Goal: Information Seeking & Learning: Find contact information

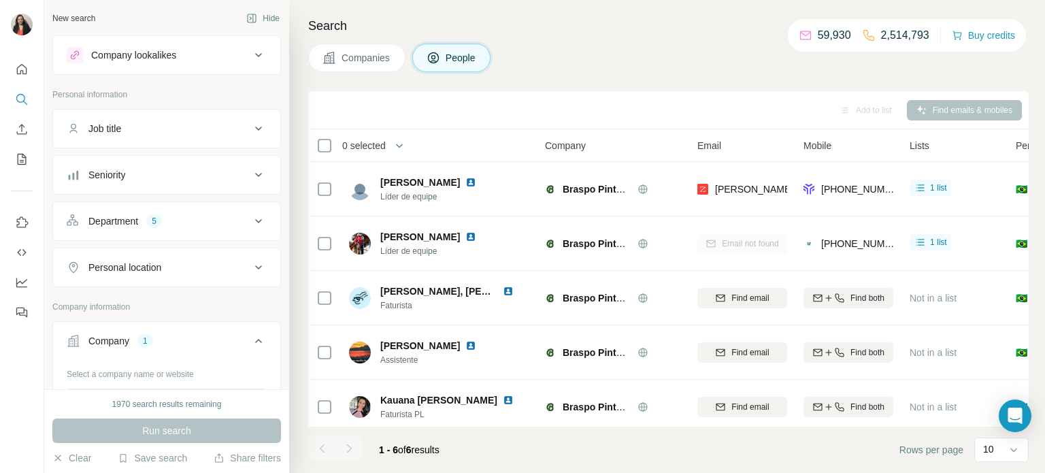
scroll to position [120, 0]
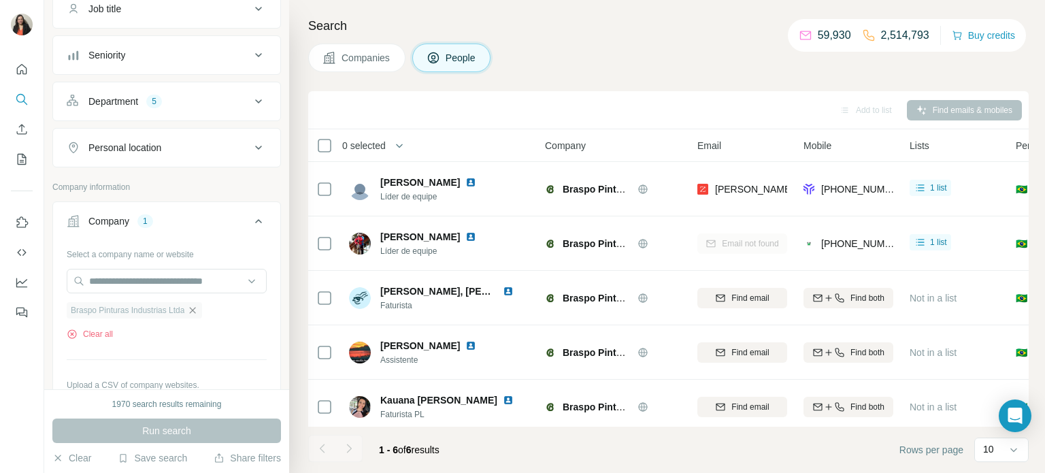
click at [197, 309] on icon "button" at bounding box center [192, 310] width 11 height 11
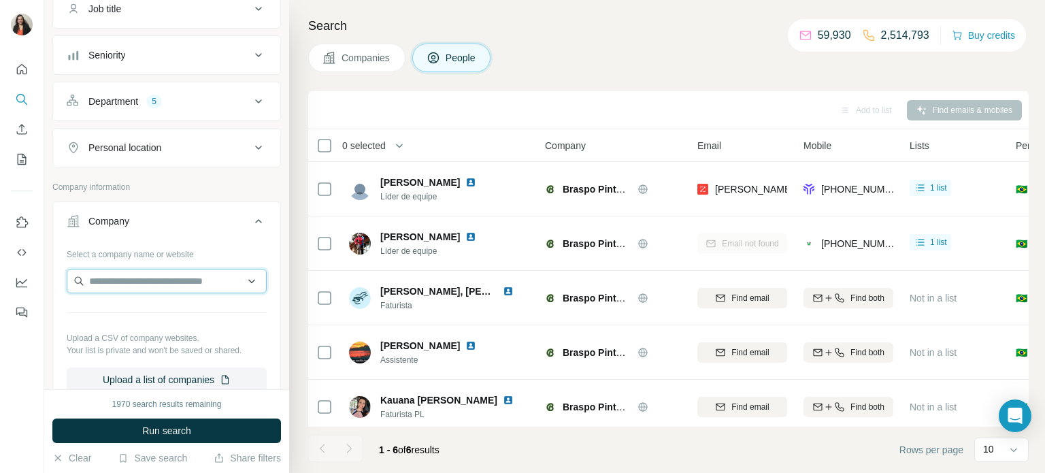
click at [167, 279] on input "text" at bounding box center [167, 281] width 200 height 24
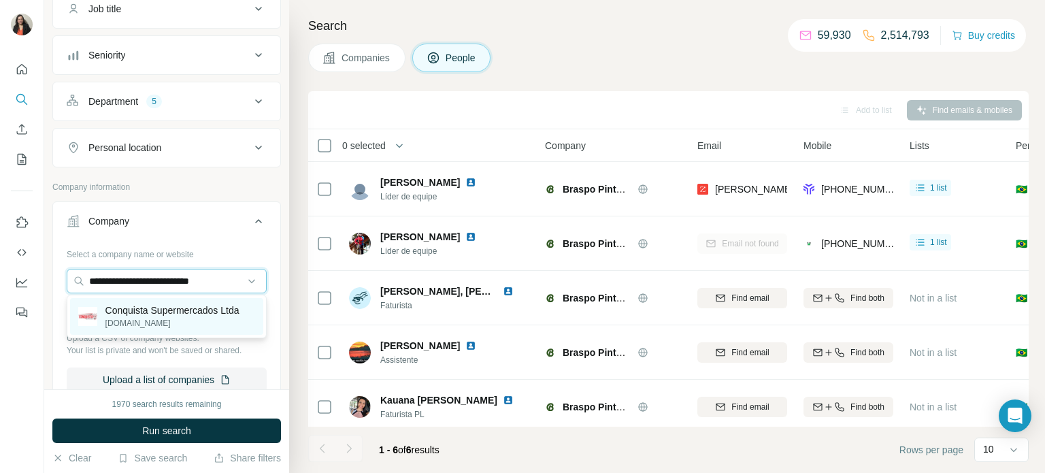
type input "**********"
click at [161, 314] on p "Conquista Supermercados Ltda" at bounding box center [172, 310] width 134 height 14
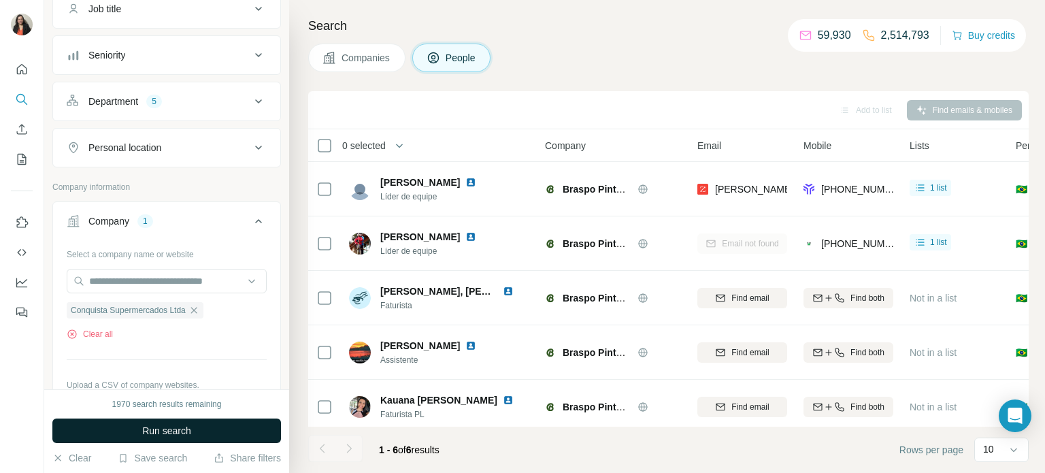
click at [135, 431] on button "Run search" at bounding box center [166, 430] width 229 height 24
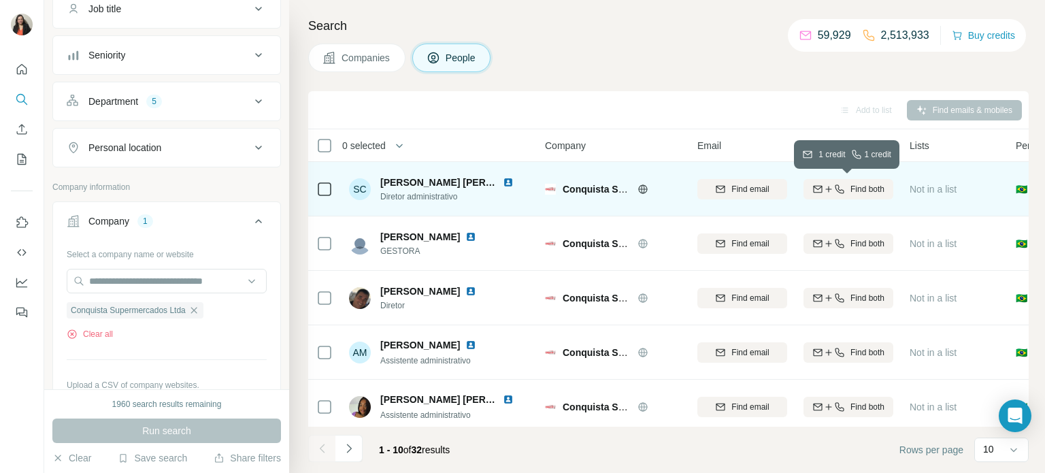
click at [874, 191] on span "Find both" at bounding box center [867, 189] width 34 height 12
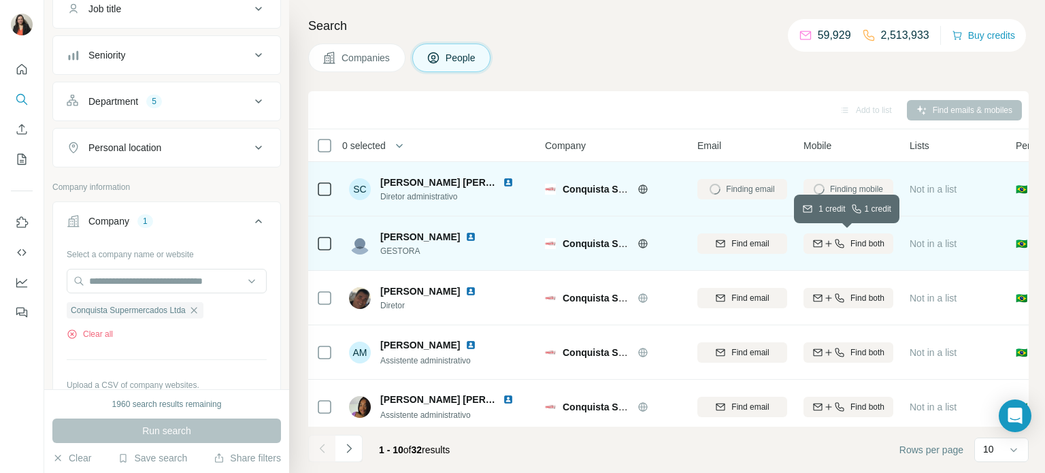
click at [858, 245] on span "Find both" at bounding box center [867, 243] width 34 height 12
click at [941, 191] on span "1 list" at bounding box center [938, 188] width 17 height 12
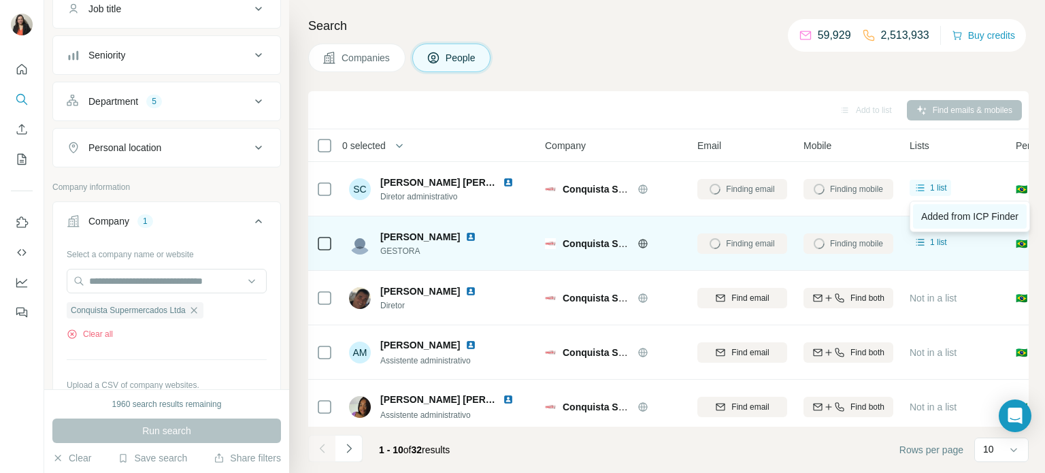
click at [941, 217] on span "Added from ICP Finder" at bounding box center [969, 216] width 97 height 11
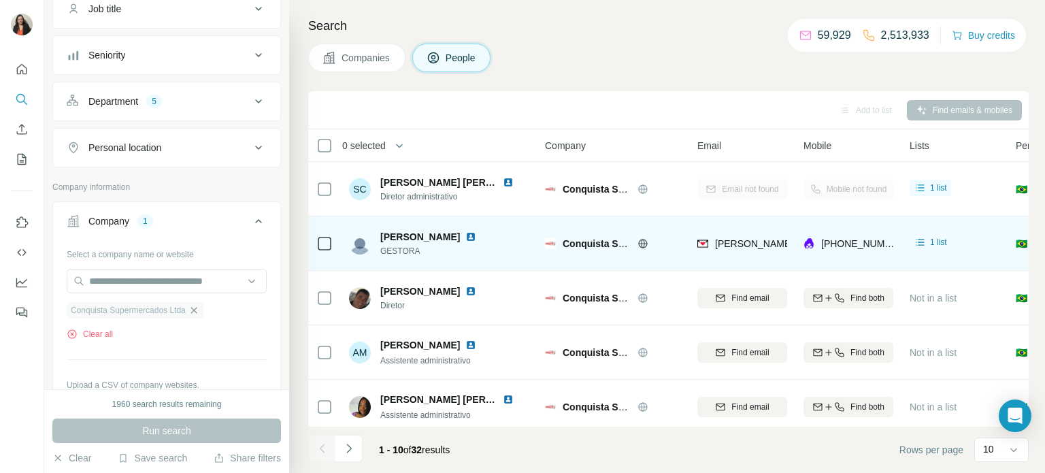
click at [197, 310] on icon "button" at bounding box center [193, 310] width 6 height 6
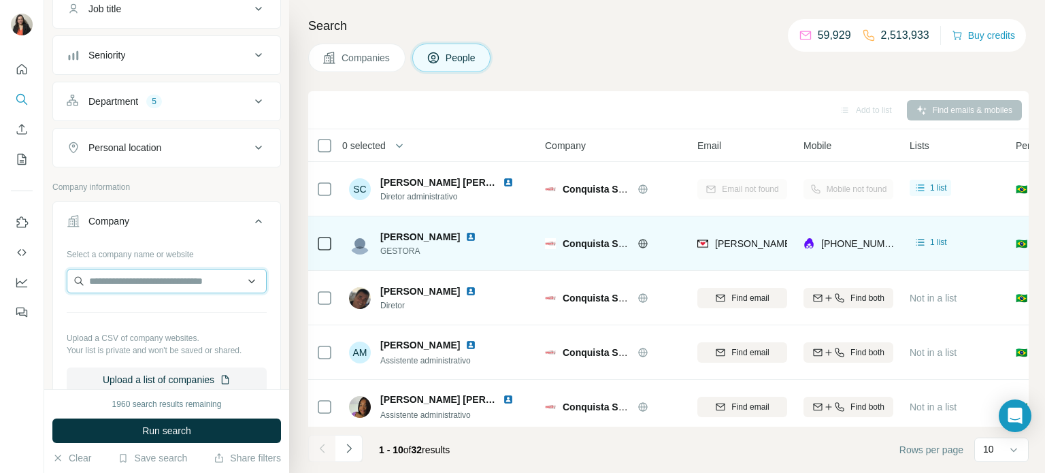
click at [137, 283] on input "text" at bounding box center [167, 281] width 200 height 24
type input "*"
paste input "**********"
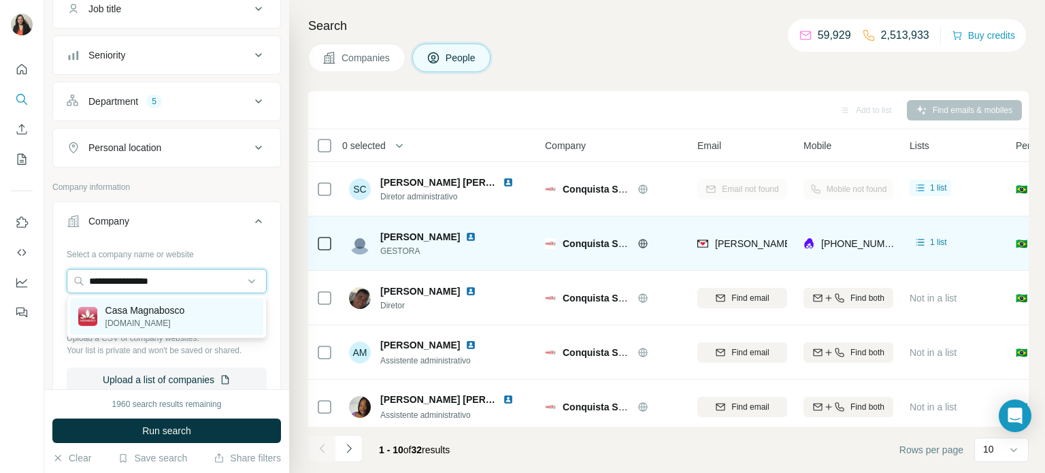
type input "**********"
click at [173, 315] on p "Casa Magnabosco" at bounding box center [145, 310] width 80 height 14
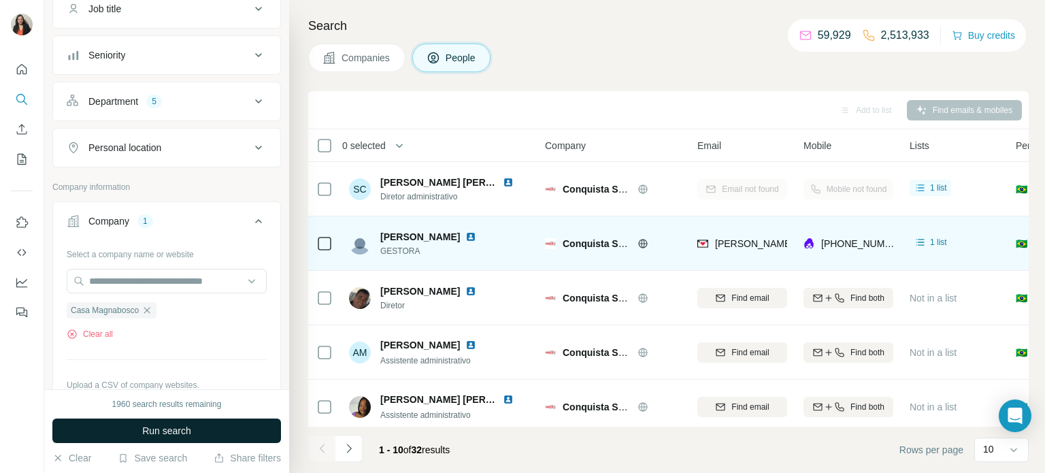
click at [137, 431] on button "Run search" at bounding box center [166, 430] width 229 height 24
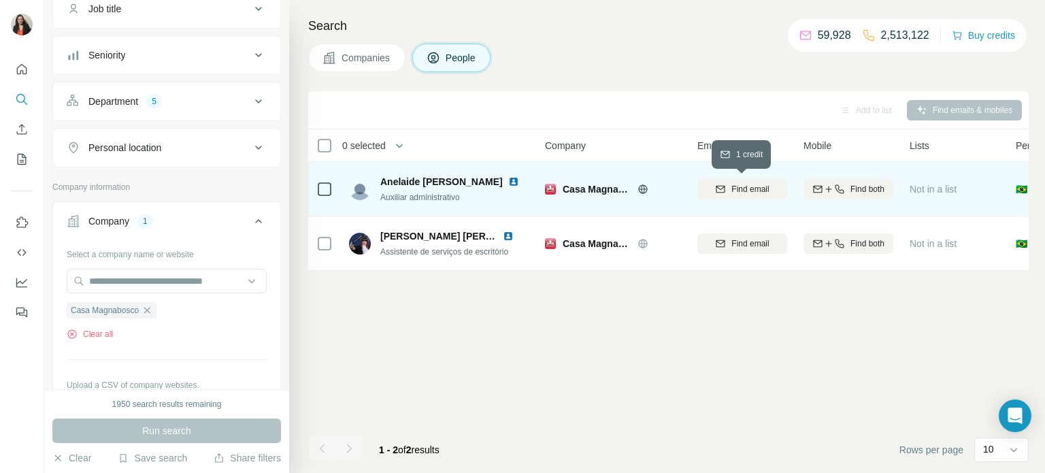
click at [758, 190] on span "Find email" at bounding box center [749, 189] width 37 height 12
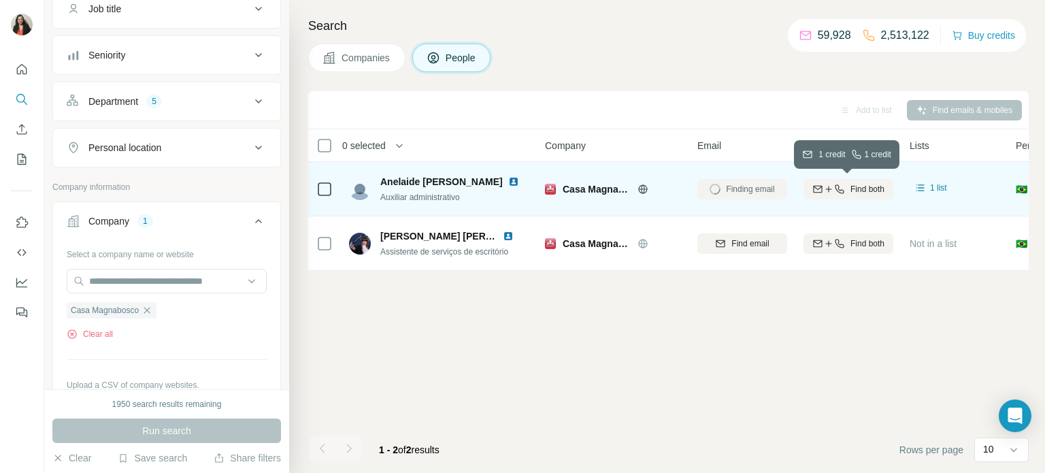
click at [839, 186] on icon "button" at bounding box center [839, 189] width 11 height 11
click at [936, 186] on span "1 list" at bounding box center [938, 188] width 17 height 12
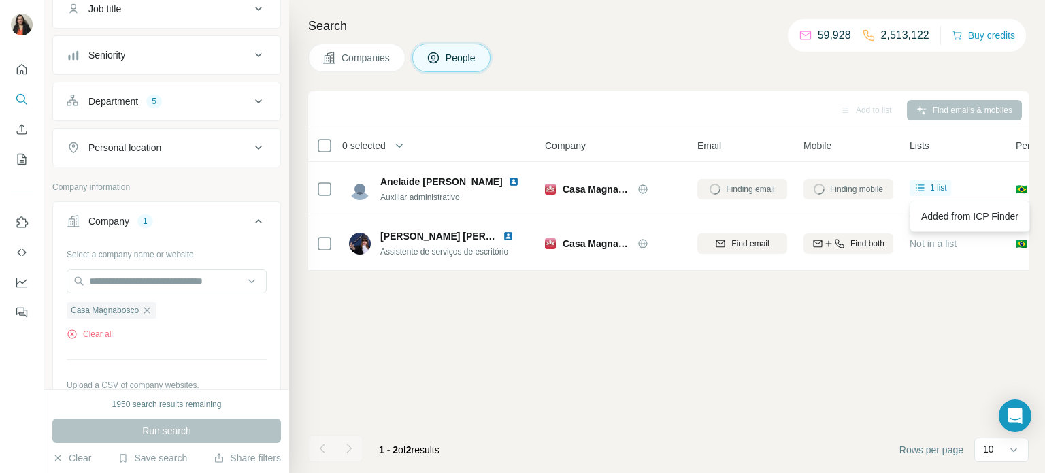
click at [708, 412] on div "Add to list Find emails & mobiles 0 selected People Company Email Mobile Lists …" at bounding box center [668, 282] width 720 height 382
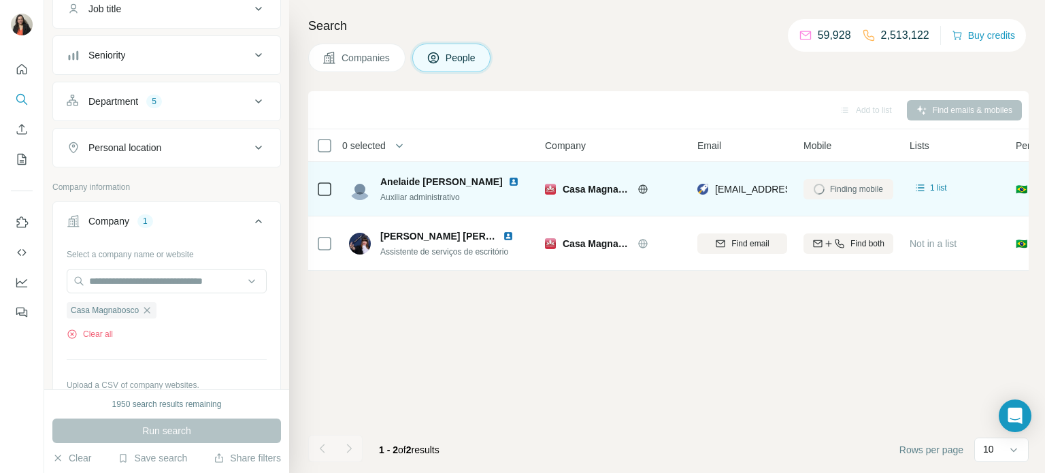
click at [500, 207] on div "Anelaide Fenner Auxiliar administrativo" at bounding box center [439, 188] width 181 height 37
click at [940, 190] on span "1 list" at bounding box center [938, 188] width 17 height 12
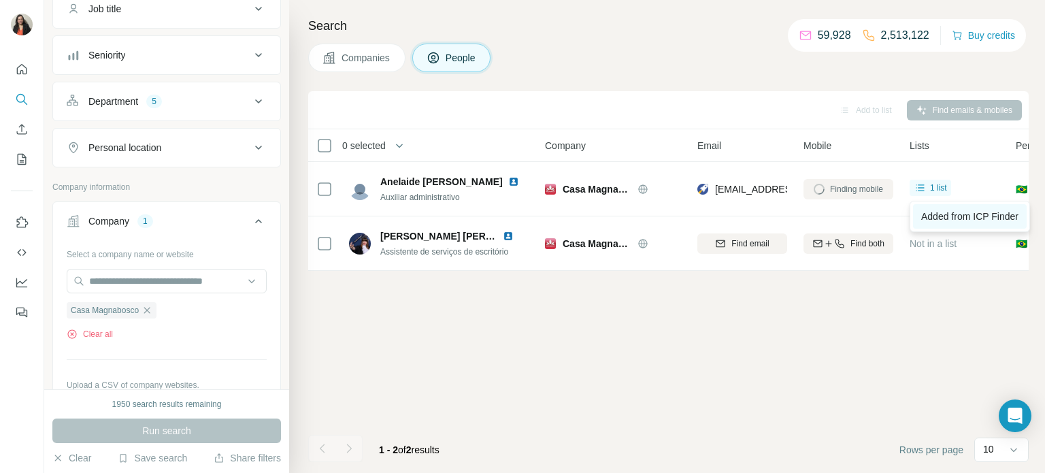
click at [949, 214] on span "Added from ICP Finder" at bounding box center [969, 216] width 97 height 11
click at [151, 307] on icon "button" at bounding box center [146, 310] width 11 height 11
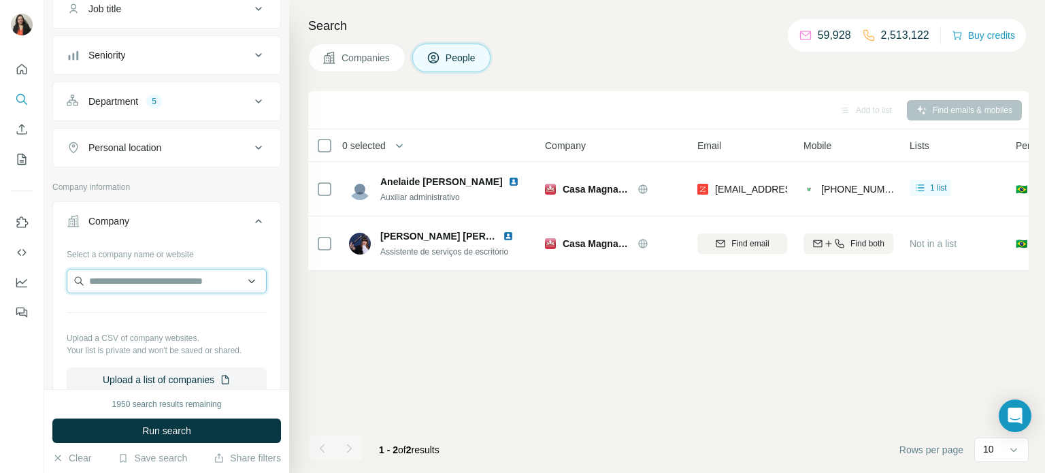
click at [156, 286] on input "text" at bounding box center [167, 281] width 200 height 24
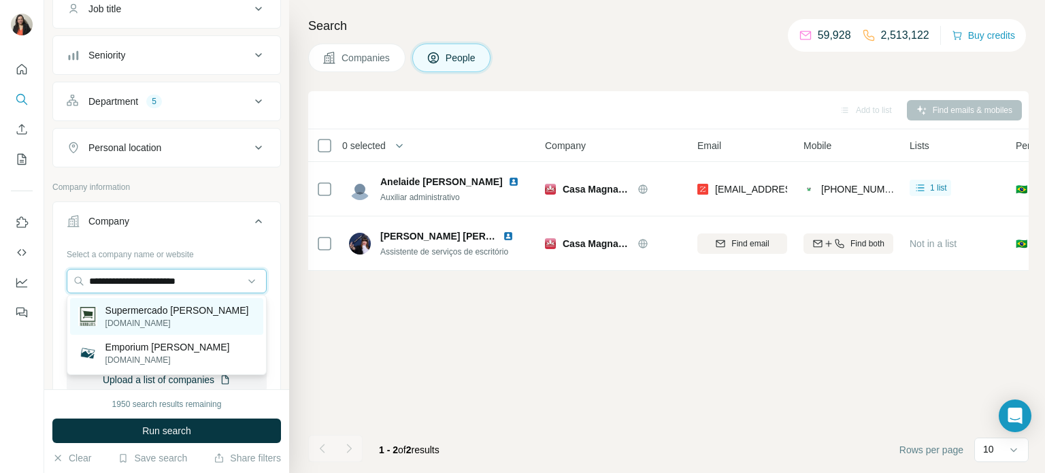
type input "**********"
click at [185, 318] on p "[DOMAIN_NAME]" at bounding box center [177, 323] width 144 height 12
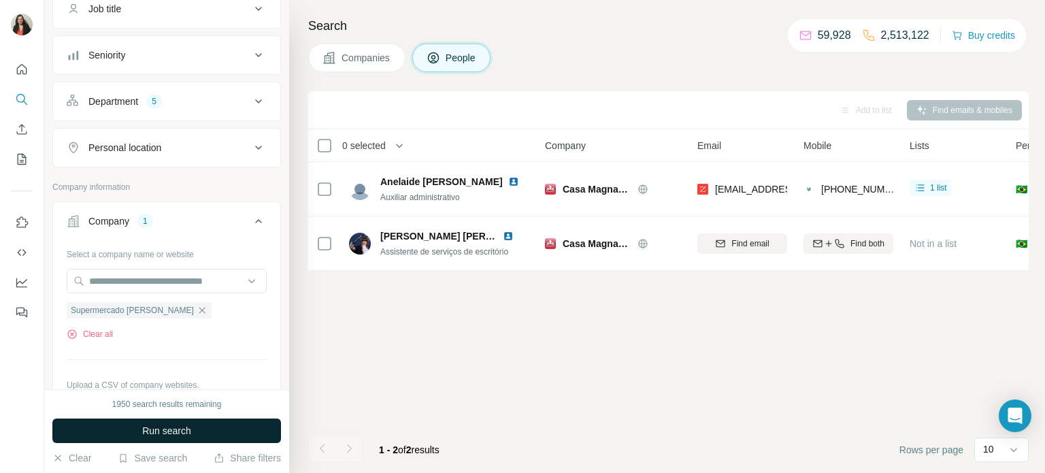
click at [199, 431] on button "Run search" at bounding box center [166, 430] width 229 height 24
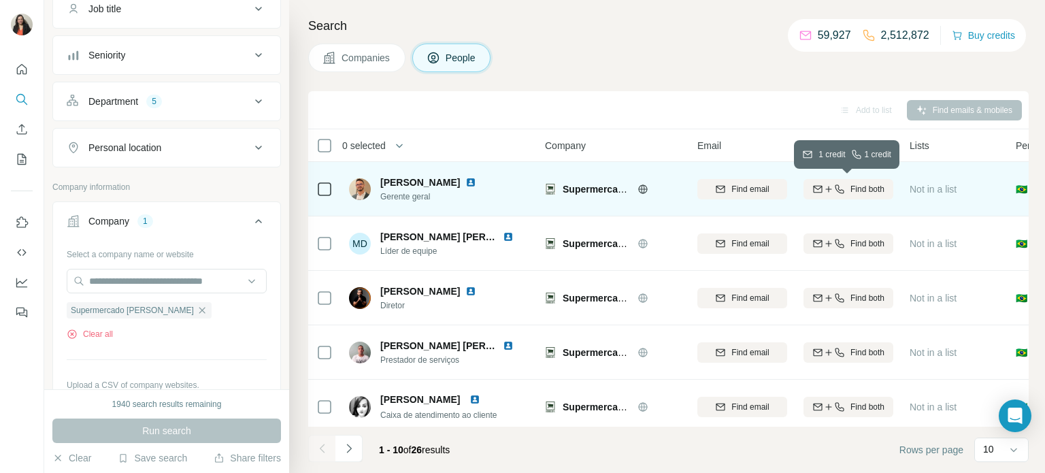
click at [861, 189] on span "Find both" at bounding box center [867, 189] width 34 height 12
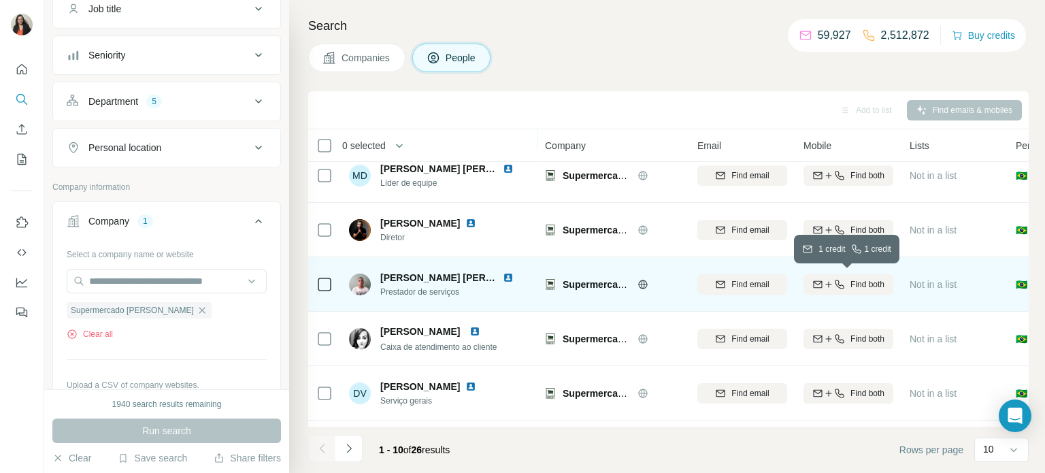
scroll to position [68, 0]
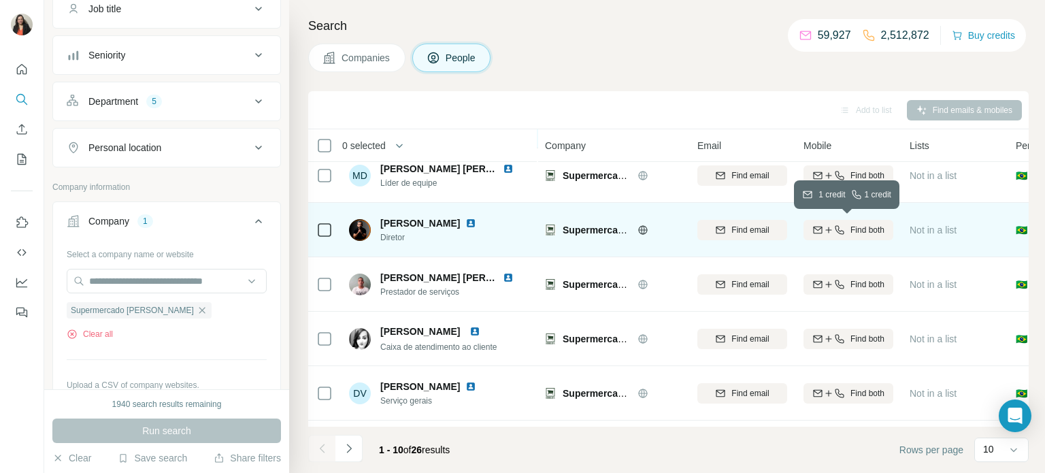
click at [870, 228] on span "Find both" at bounding box center [867, 230] width 34 height 12
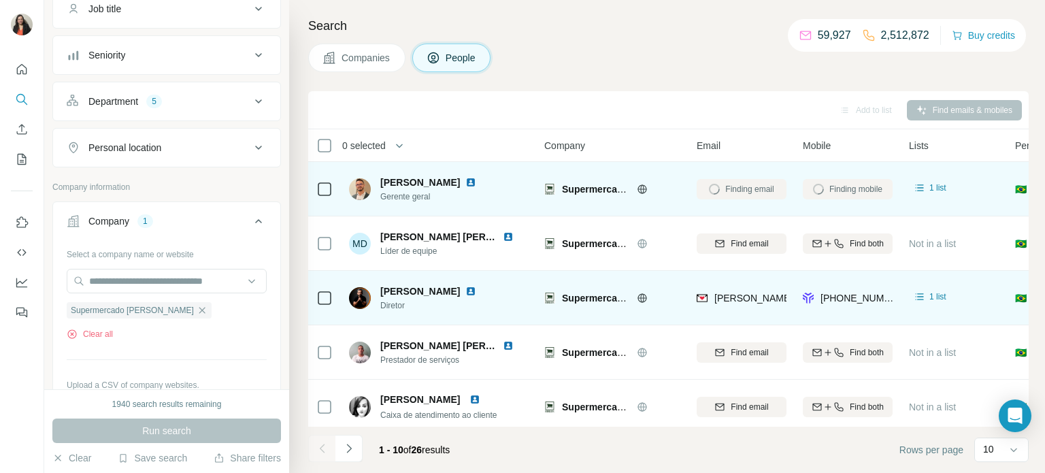
scroll to position [0, 0]
drag, startPoint x: 461, startPoint y: 288, endPoint x: 379, endPoint y: 286, distance: 82.4
click at [377, 286] on div "Rafael Rodrigues Diretor" at bounding box center [421, 297] width 144 height 27
copy span "[PERSON_NAME]"
click at [938, 295] on span "1 list" at bounding box center [938, 296] width 17 height 12
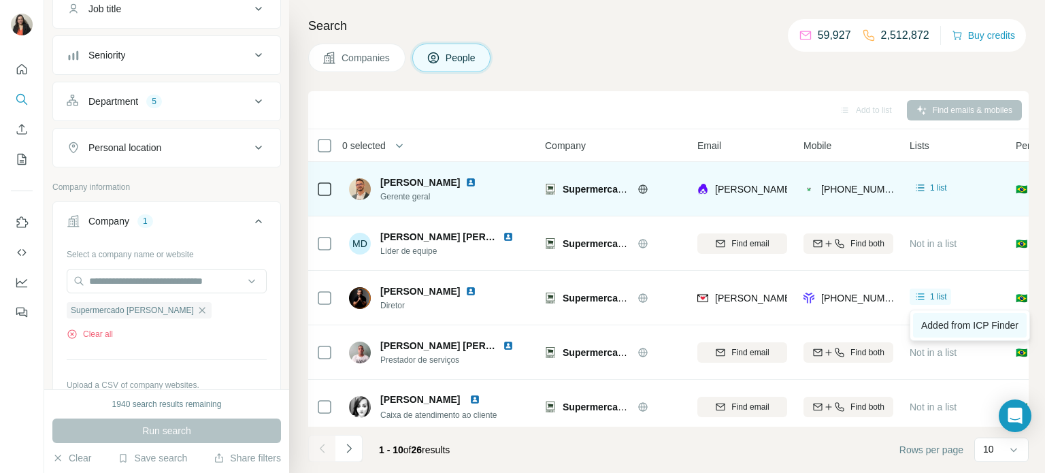
click at [952, 322] on span "Added from ICP Finder" at bounding box center [969, 325] width 97 height 11
click at [930, 186] on span "1 list" at bounding box center [938, 188] width 17 height 12
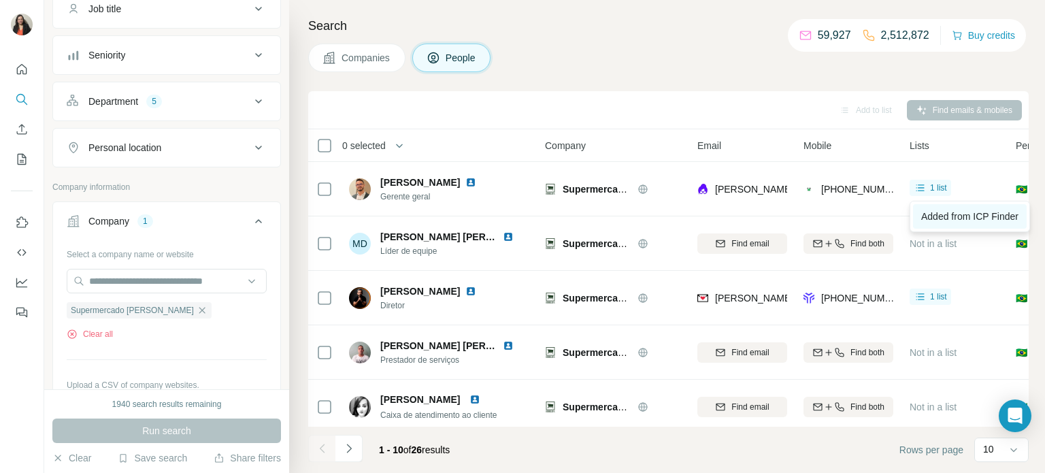
click at [939, 218] on span "Added from ICP Finder" at bounding box center [969, 216] width 97 height 11
click at [197, 309] on icon "button" at bounding box center [202, 310] width 11 height 11
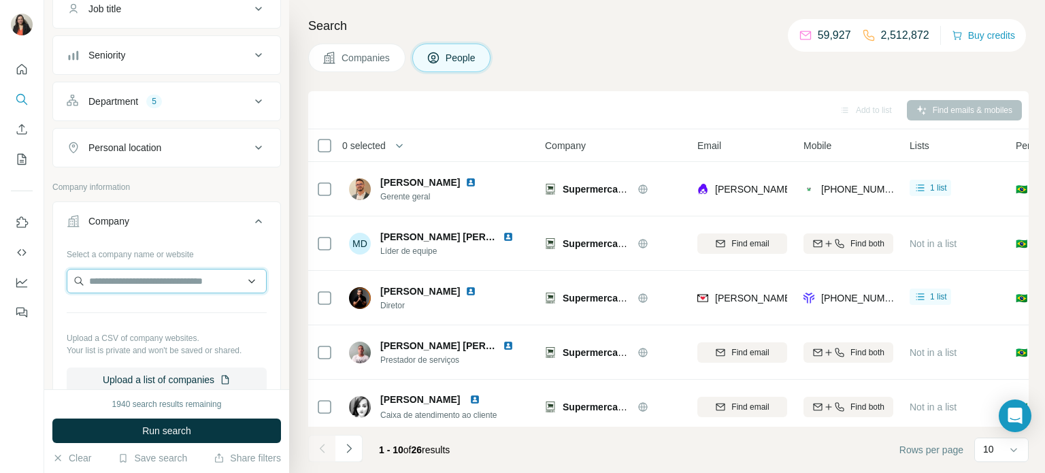
click at [169, 279] on input "text" at bounding box center [167, 281] width 200 height 24
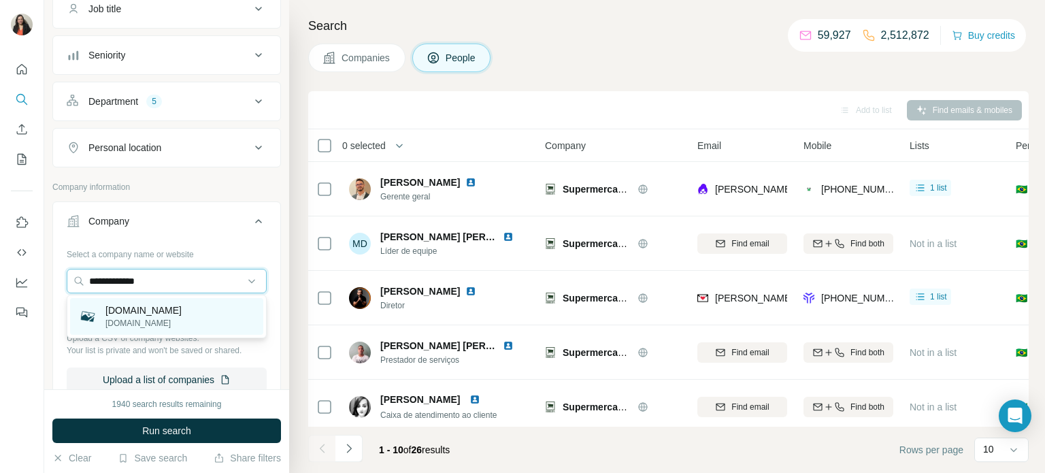
type input "**********"
click at [144, 317] on p "conata.com.br" at bounding box center [143, 323] width 76 height 12
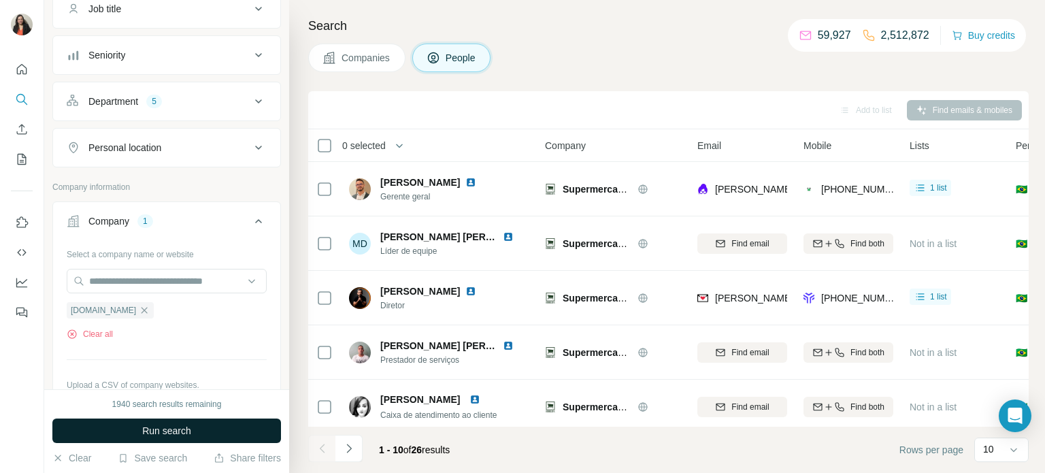
click at [190, 429] on span "Run search" at bounding box center [166, 431] width 49 height 14
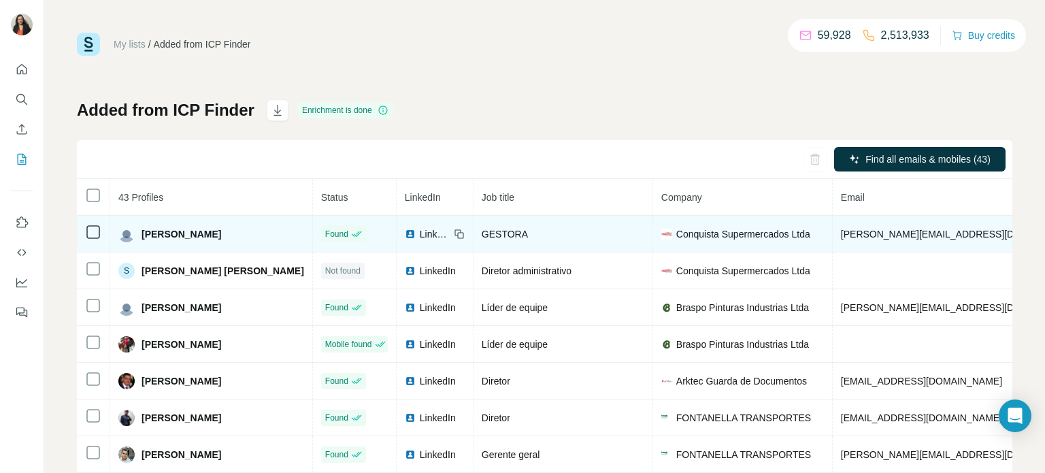
drag, startPoint x: 222, startPoint y: 233, endPoint x: 142, endPoint y: 230, distance: 80.3
click at [135, 231] on div "[PERSON_NAME]" at bounding box center [211, 234] width 186 height 16
copy div "[PERSON_NAME]"
click at [454, 235] on icon at bounding box center [459, 234] width 11 height 11
click at [872, 233] on span "[PERSON_NAME][EMAIL_ADDRESS][DOMAIN_NAME][PERSON_NAME]" at bounding box center [1000, 234] width 318 height 11
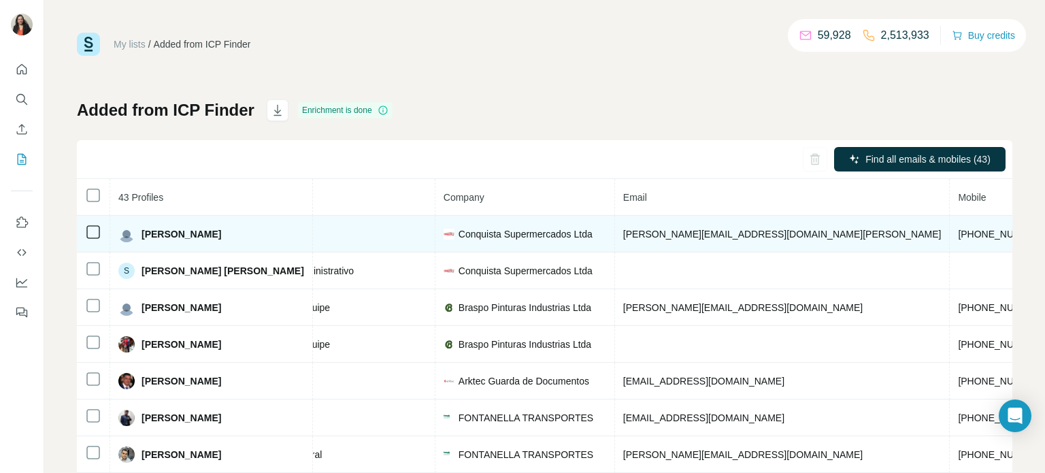
scroll to position [0, 245]
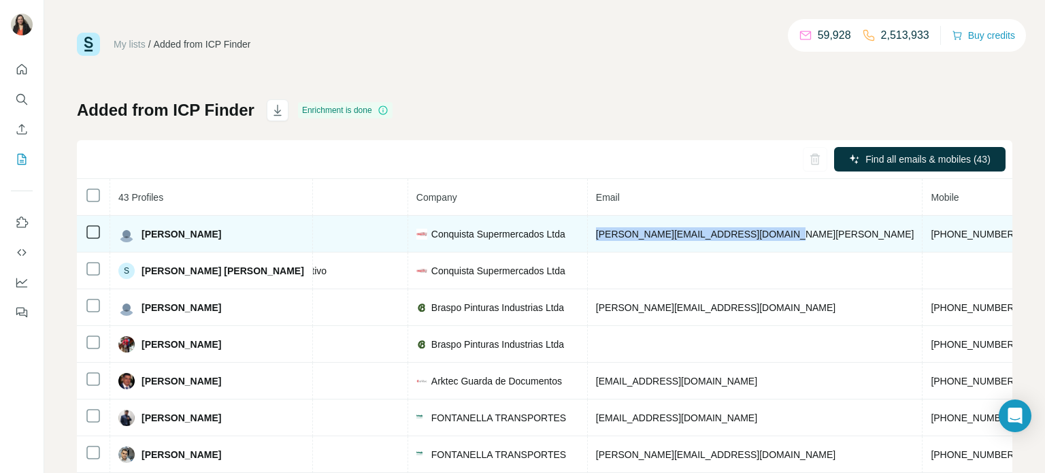
drag, startPoint x: 776, startPoint y: 233, endPoint x: 607, endPoint y: 229, distance: 168.8
click at [592, 235] on td "[PERSON_NAME][EMAIL_ADDRESS][DOMAIN_NAME][PERSON_NAME]" at bounding box center [755, 234] width 335 height 37
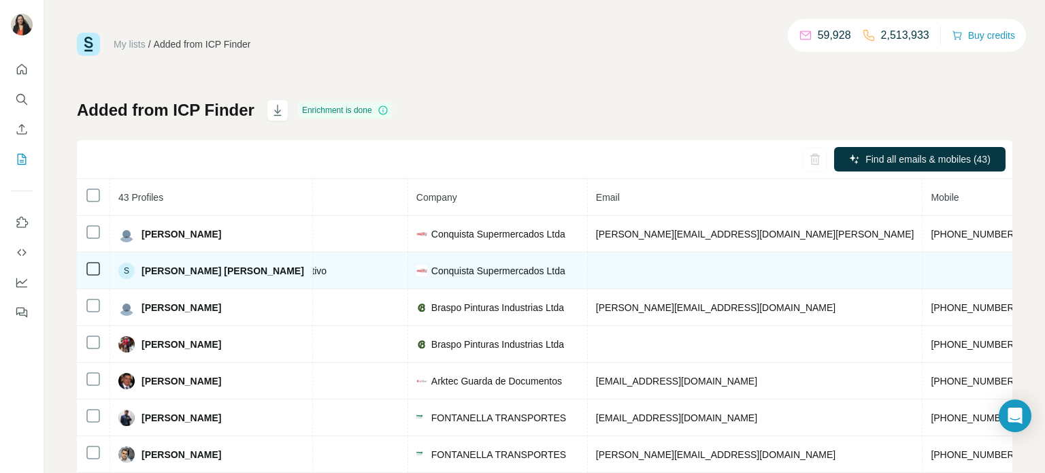
drag, startPoint x: 686, startPoint y: 276, endPoint x: 707, endPoint y: 261, distance: 26.8
click at [686, 276] on td at bounding box center [755, 270] width 335 height 37
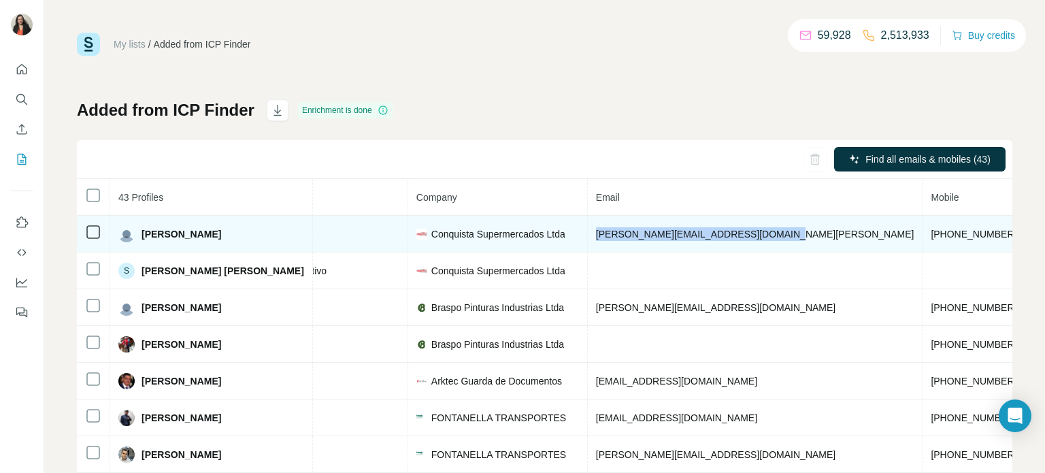
drag, startPoint x: 778, startPoint y: 235, endPoint x: 603, endPoint y: 239, distance: 174.9
click at [588, 236] on td "[PERSON_NAME][EMAIL_ADDRESS][DOMAIN_NAME][PERSON_NAME]" at bounding box center [755, 234] width 335 height 37
copy span "[PERSON_NAME][EMAIL_ADDRESS][DOMAIN_NAME][PERSON_NAME]"
drag, startPoint x: 875, startPoint y: 231, endPoint x: 794, endPoint y: 229, distance: 81.0
click at [922, 229] on td "[PHONE_NUMBER]" at bounding box center [973, 234] width 103 height 37
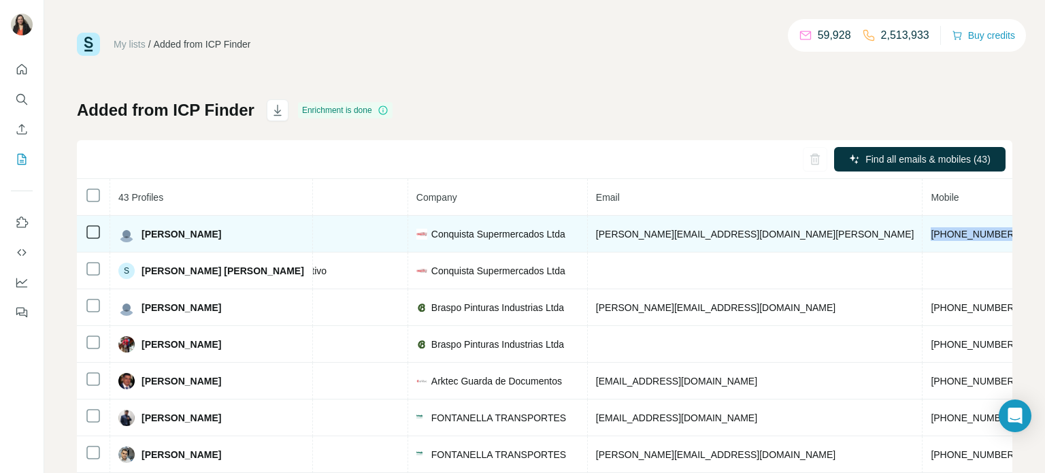
copy span "[PHONE_NUMBER]"
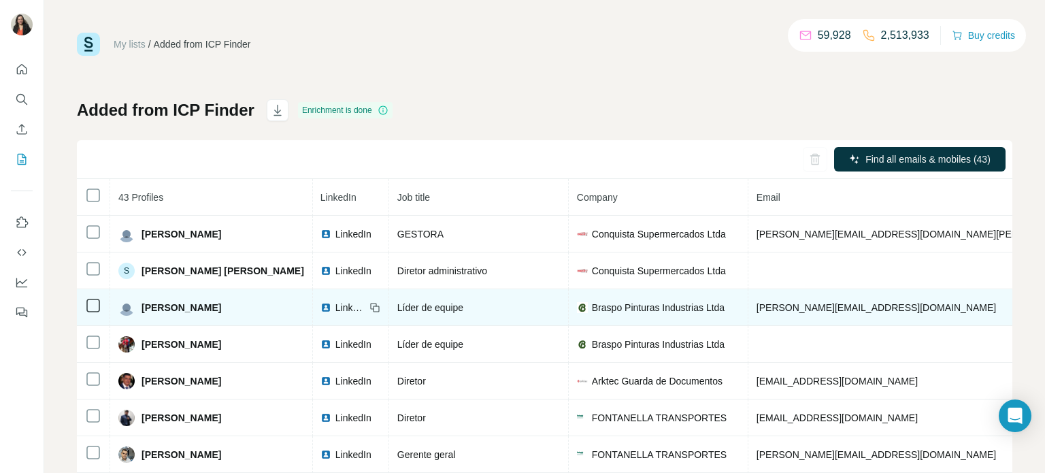
scroll to position [0, 0]
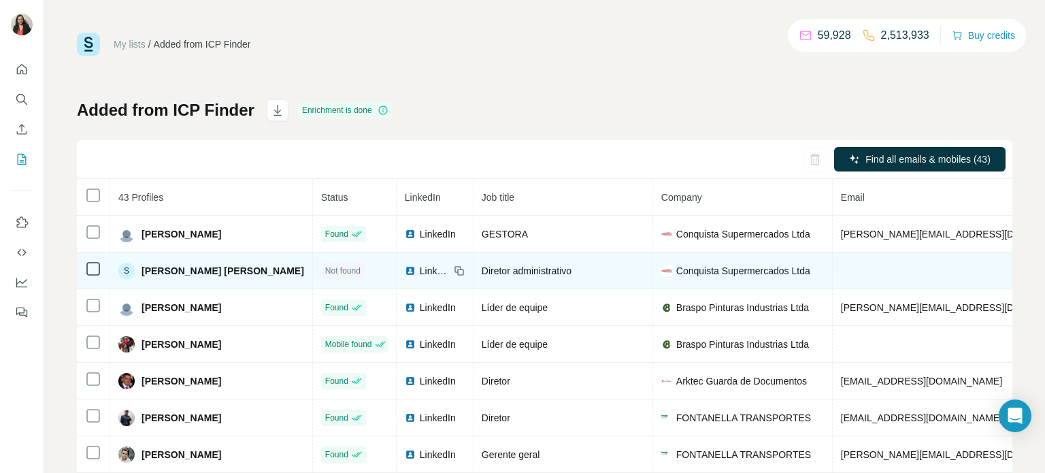
click at [424, 277] on span "LinkedIn" at bounding box center [435, 271] width 30 height 14
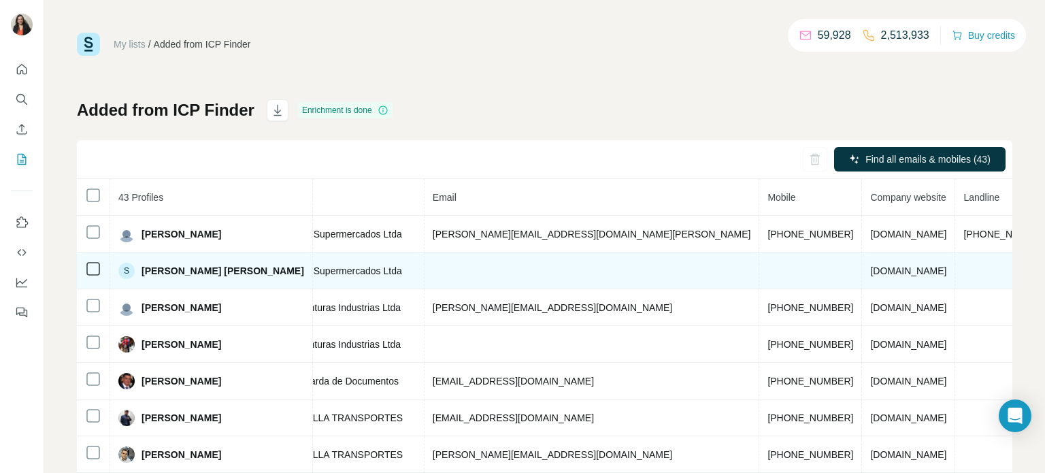
scroll to position [0, 427]
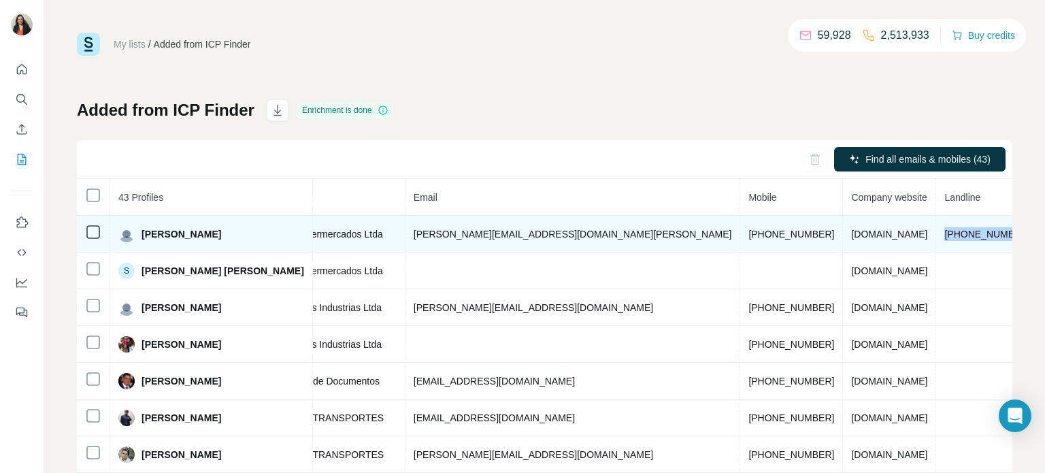
drag, startPoint x: 957, startPoint y: 233, endPoint x: 895, endPoint y: 229, distance: 62.0
click at [936, 230] on td "[PHONE_NUMBER]" at bounding box center [987, 234] width 103 height 37
copy span "[PHONE_NUMBER]"
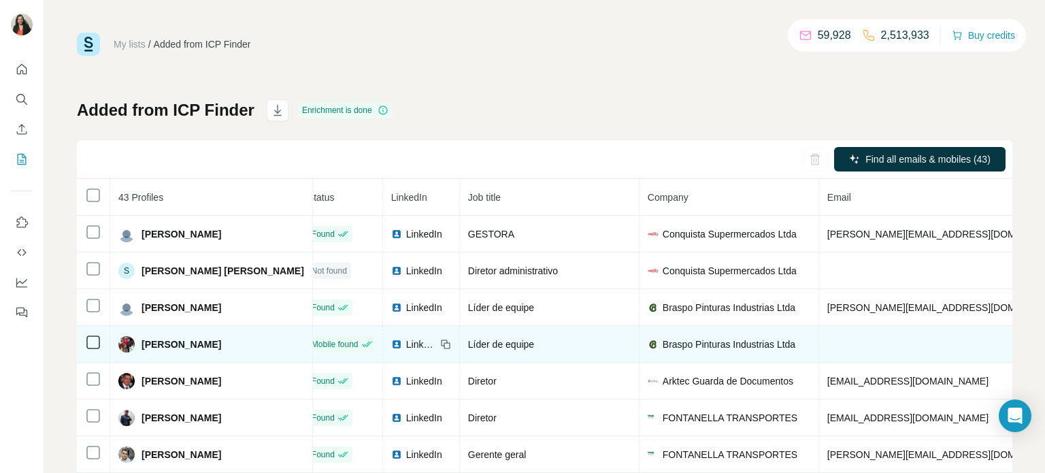
scroll to position [0, 0]
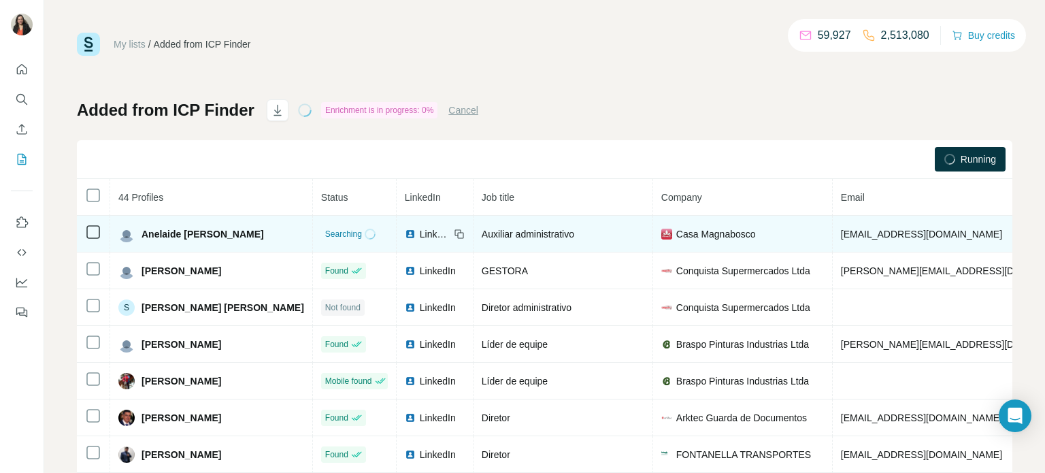
click at [597, 233] on div "Auxiliar administrativo" at bounding box center [563, 234] width 163 height 14
click at [420, 233] on span "LinkedIn" at bounding box center [435, 234] width 30 height 14
drag, startPoint x: 603, startPoint y: 236, endPoint x: 471, endPoint y: 235, distance: 132.0
click at [473, 235] on td "Auxiliar administrativo" at bounding box center [563, 234] width 180 height 37
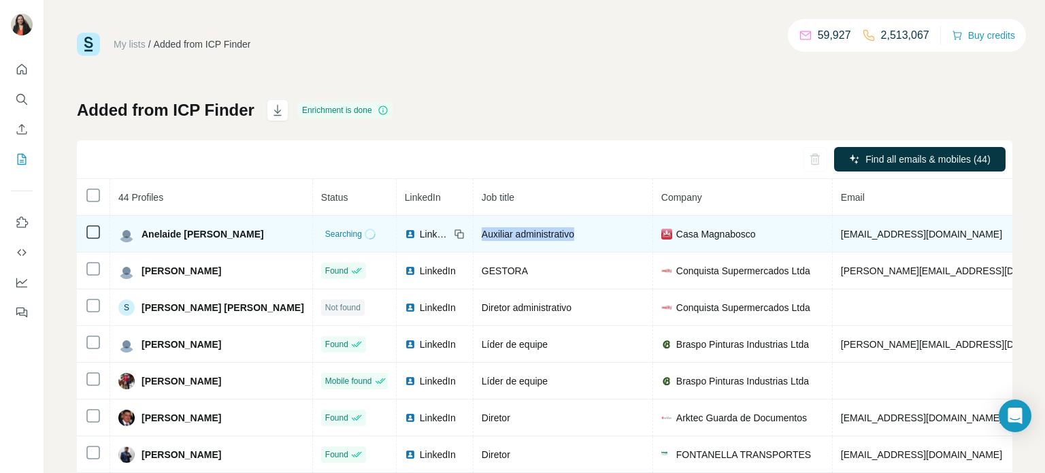
copy span "Auxiliar administrativo"
drag, startPoint x: 247, startPoint y: 235, endPoint x: 149, endPoint y: 231, distance: 98.1
click at [141, 231] on div "Anelaide Fenner" at bounding box center [211, 234] width 186 height 16
copy span "Anelaide [PERSON_NAME]"
click at [454, 233] on icon at bounding box center [459, 234] width 11 height 11
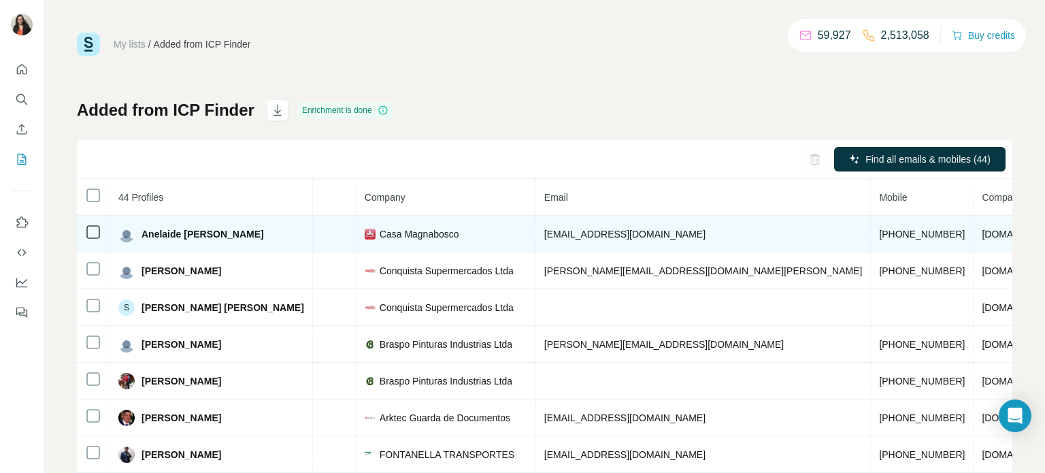
scroll to position [0, 327]
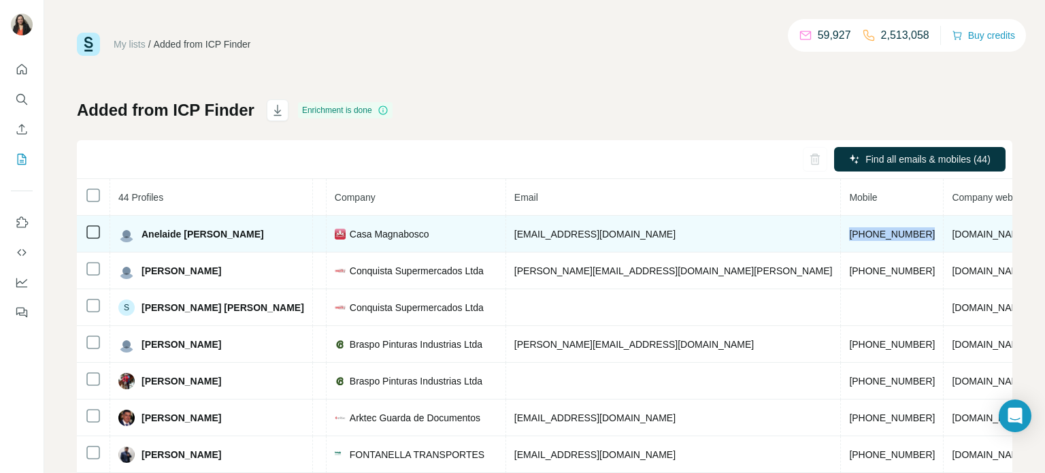
drag, startPoint x: 794, startPoint y: 237, endPoint x: 716, endPoint y: 233, distance: 78.4
click at [841, 234] on td "[PHONE_NUMBER]" at bounding box center [892, 234] width 103 height 37
copy span "[PHONE_NUMBER]"
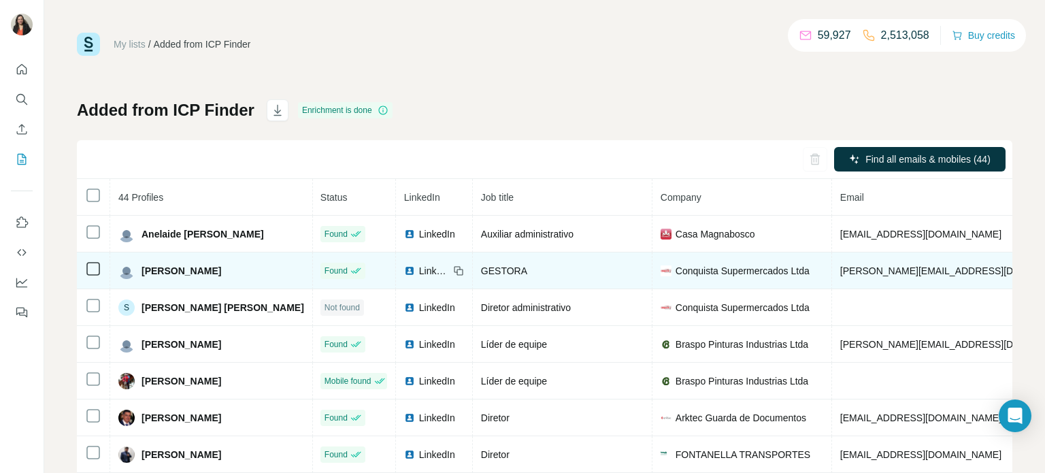
scroll to position [0, 0]
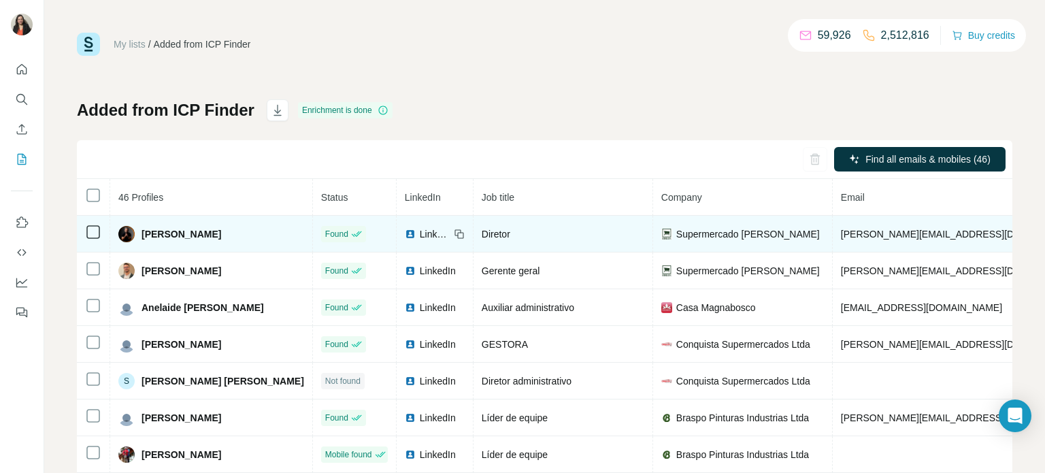
click at [454, 231] on icon at bounding box center [459, 234] width 11 height 11
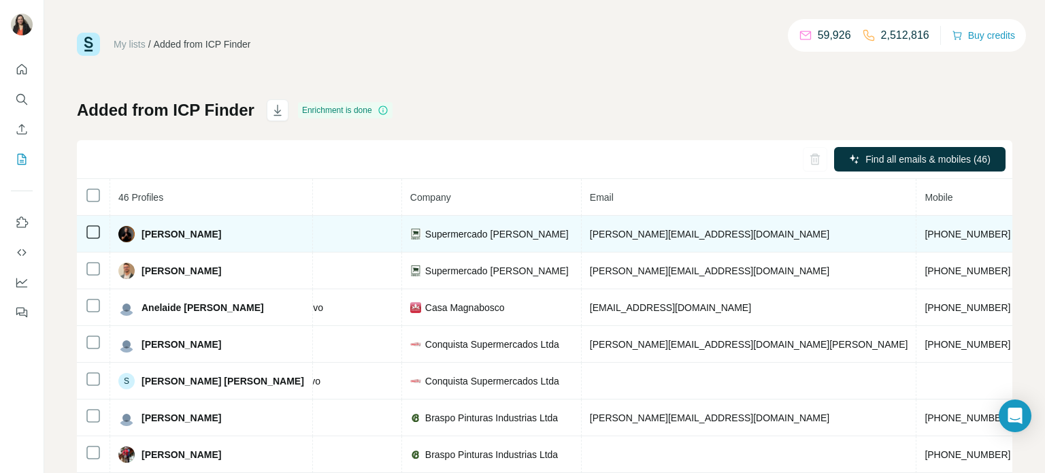
scroll to position [0, 272]
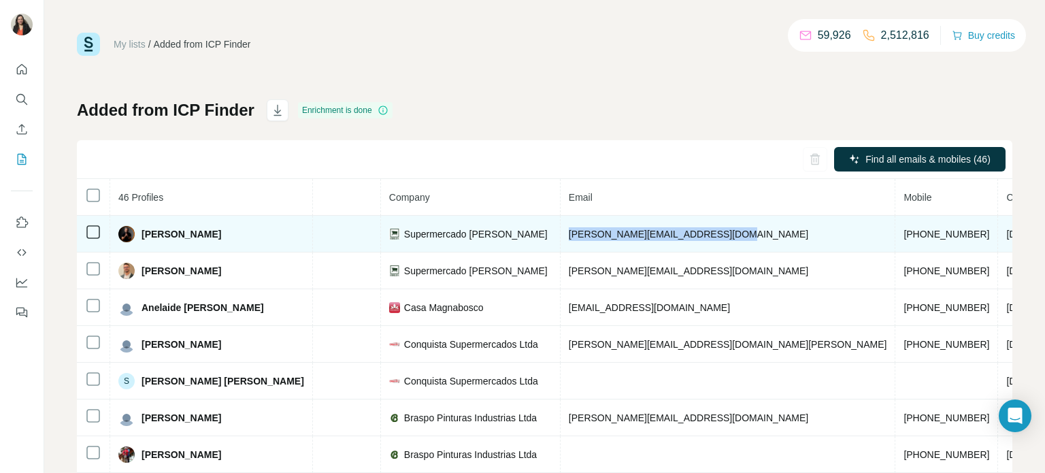
drag, startPoint x: 731, startPoint y: 232, endPoint x: 562, endPoint y: 231, distance: 168.7
click at [562, 231] on td "[PERSON_NAME][EMAIL_ADDRESS][DOMAIN_NAME]" at bounding box center [728, 234] width 335 height 37
copy span "[PERSON_NAME][EMAIL_ADDRESS][DOMAIN_NAME]"
drag, startPoint x: 850, startPoint y: 235, endPoint x: 761, endPoint y: 235, distance: 89.1
click at [895, 235] on td "[PHONE_NUMBER]" at bounding box center [946, 234] width 103 height 37
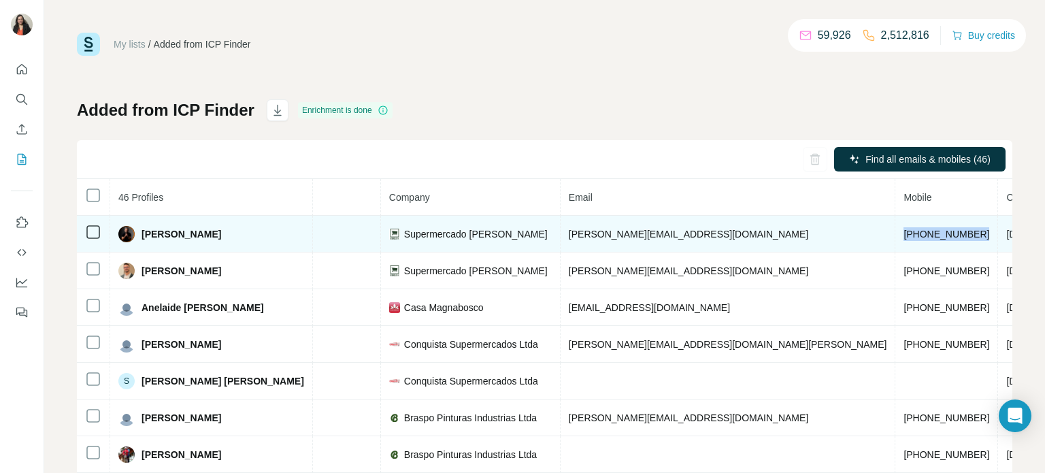
copy span "[PHONE_NUMBER]"
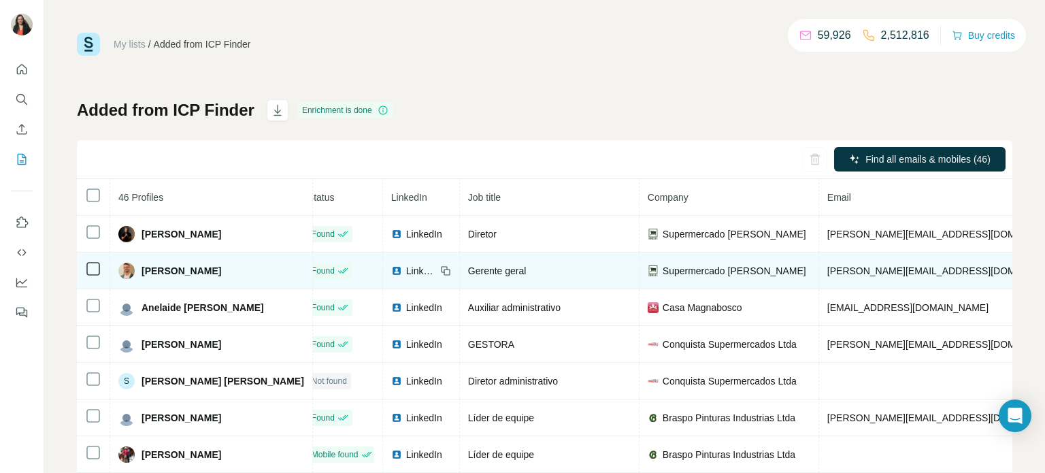
scroll to position [0, 0]
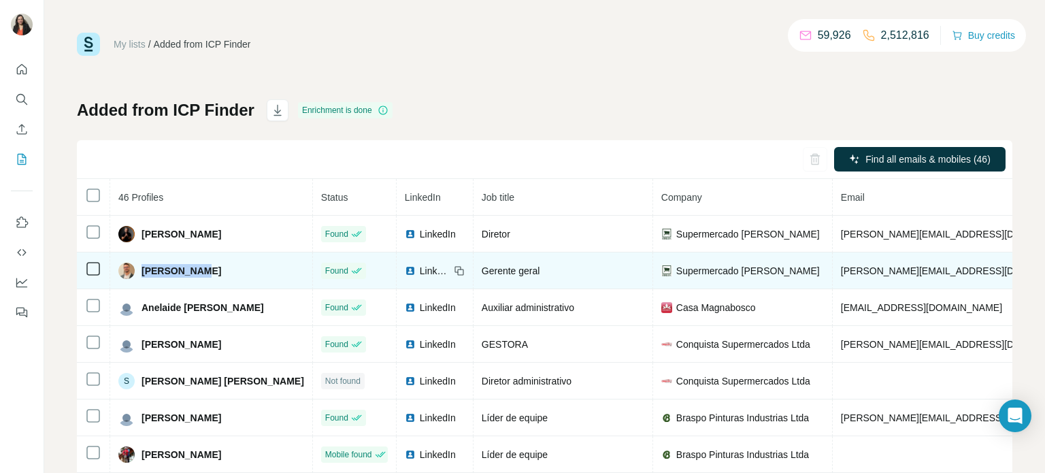
drag, startPoint x: 214, startPoint y: 272, endPoint x: 142, endPoint y: 270, distance: 72.1
click at [139, 272] on div "[PERSON_NAME]" at bounding box center [211, 271] width 186 height 16
copy span "[PERSON_NAME]"
click at [455, 271] on icon at bounding box center [459, 270] width 11 height 11
drag, startPoint x: 1006, startPoint y: 274, endPoint x: 834, endPoint y: 271, distance: 172.1
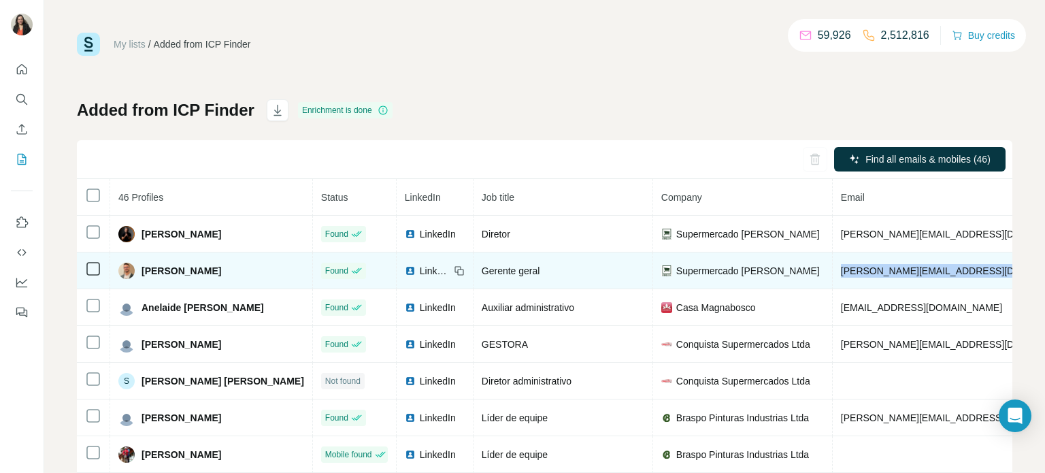
click at [834, 271] on td "[PERSON_NAME][EMAIL_ADDRESS][DOMAIN_NAME]" at bounding box center [1000, 270] width 335 height 37
copy span "[PERSON_NAME][EMAIL_ADDRESS][DOMAIN_NAME]"
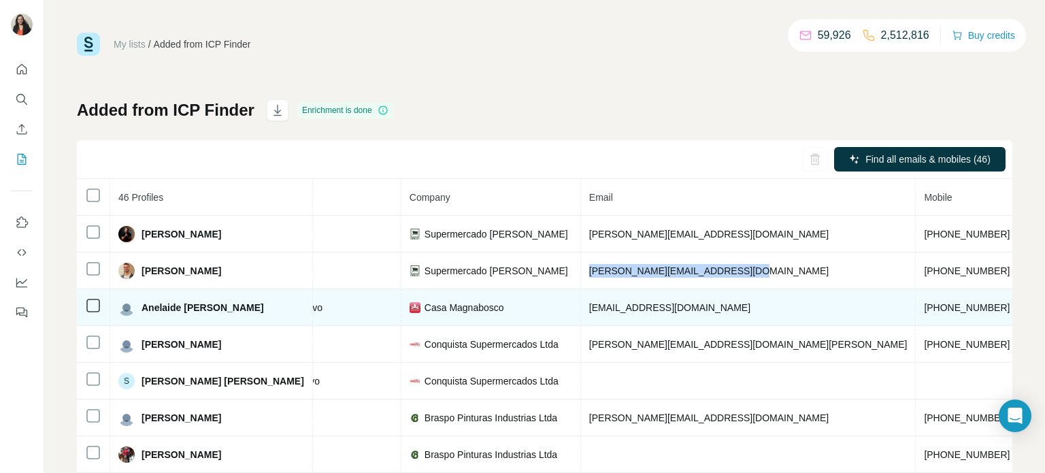
scroll to position [0, 272]
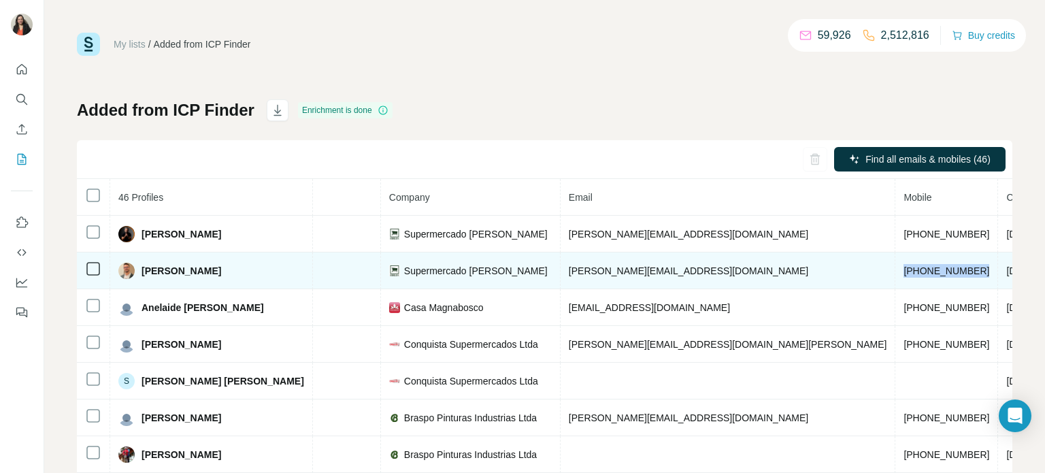
drag, startPoint x: 848, startPoint y: 269, endPoint x: 773, endPoint y: 263, distance: 75.7
click at [895, 267] on td "[PHONE_NUMBER]" at bounding box center [946, 270] width 103 height 37
copy span "[PHONE_NUMBER]"
